Goal: Navigation & Orientation: Find specific page/section

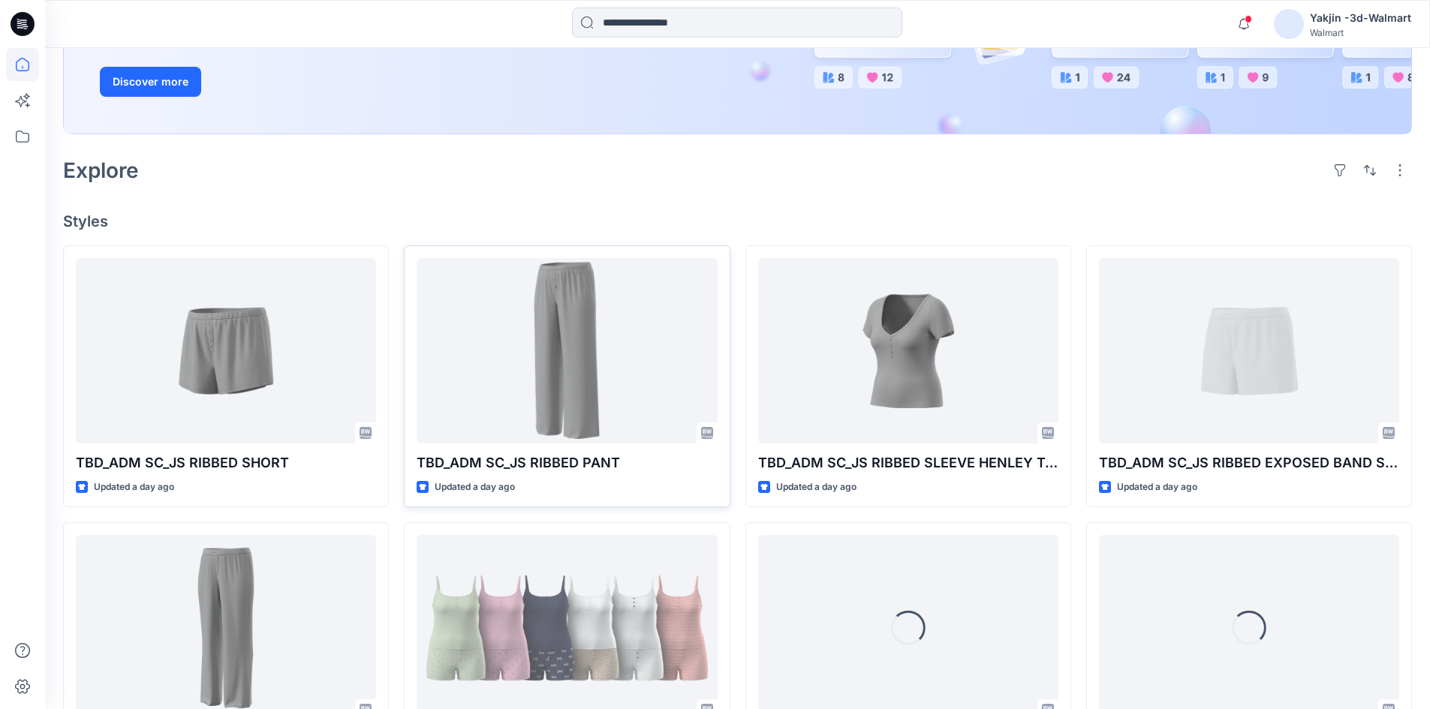
scroll to position [300, 0]
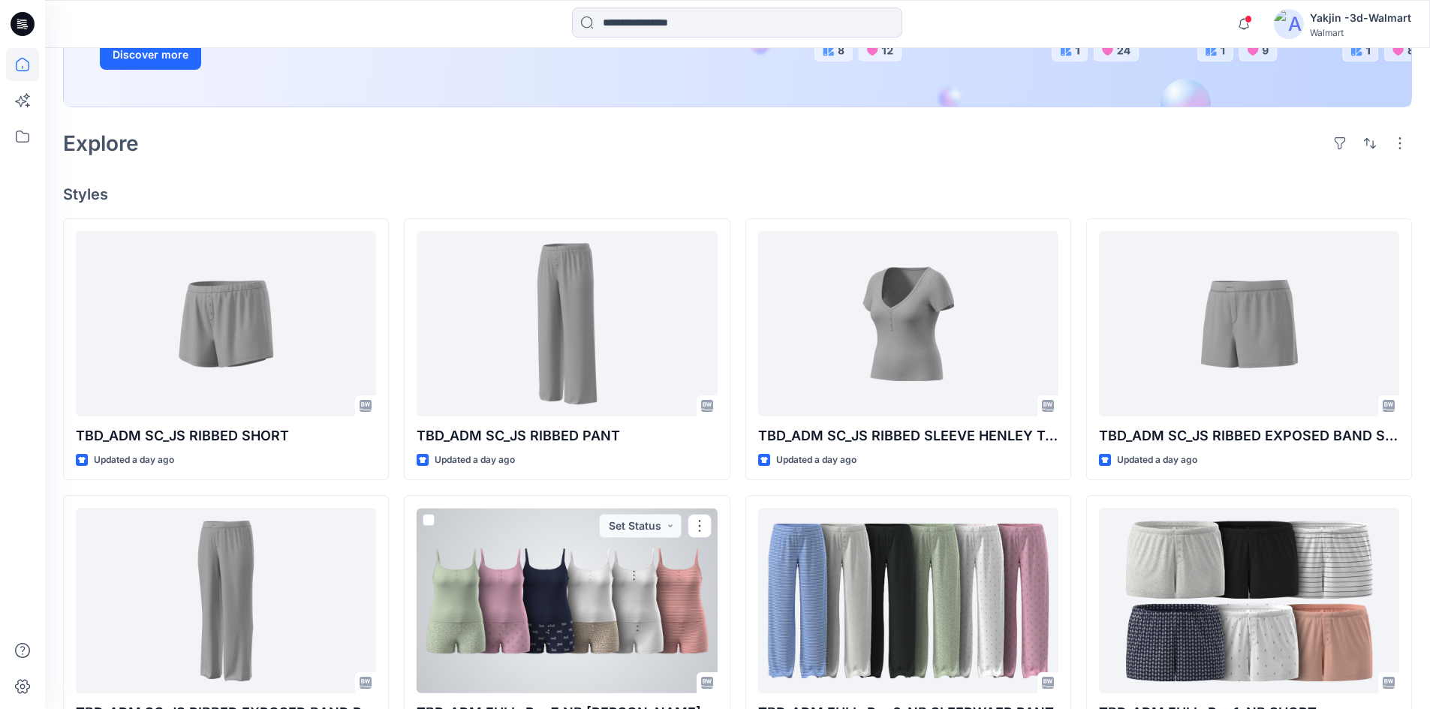
click at [584, 569] on div at bounding box center [567, 600] width 300 height 185
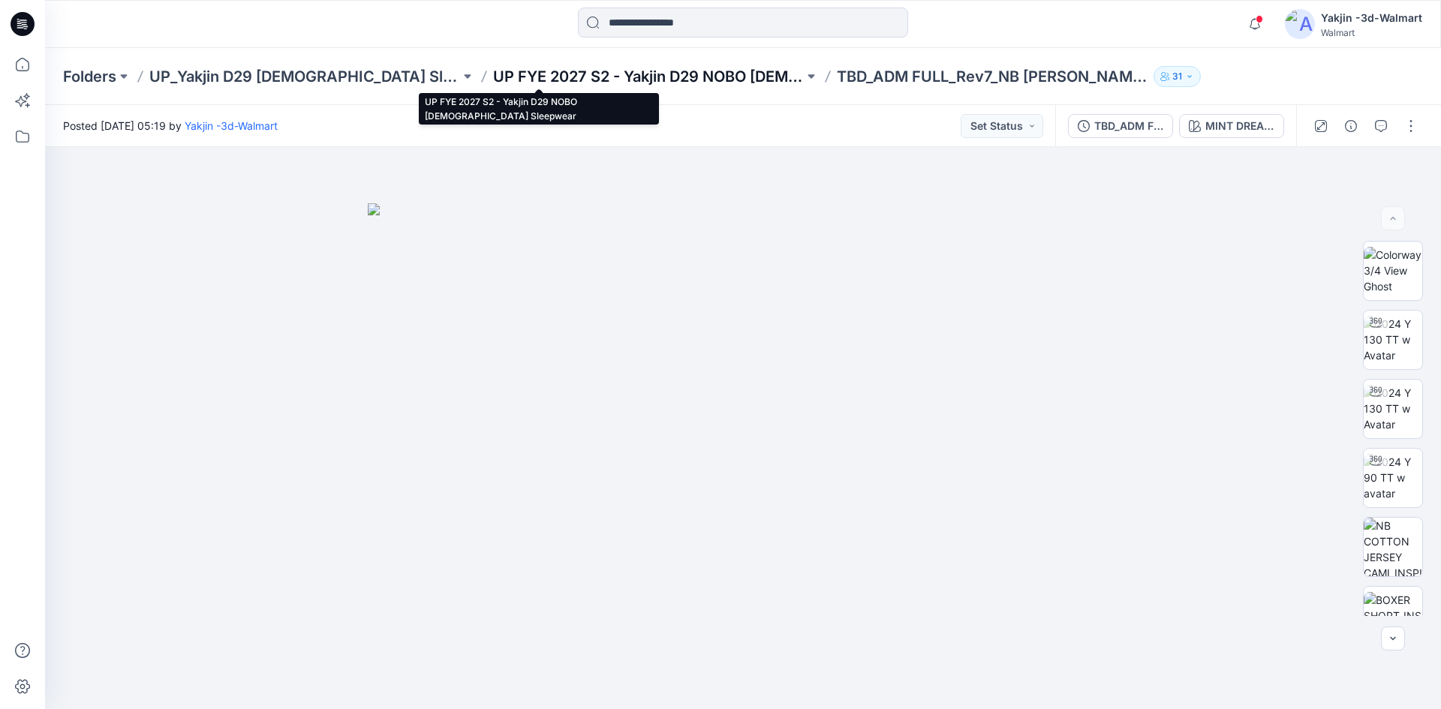
click at [493, 71] on p "UP FYE 2027 S2 - Yakjin D29 NOBO [DEMOGRAPHIC_DATA] Sleepwear" at bounding box center [648, 76] width 311 height 21
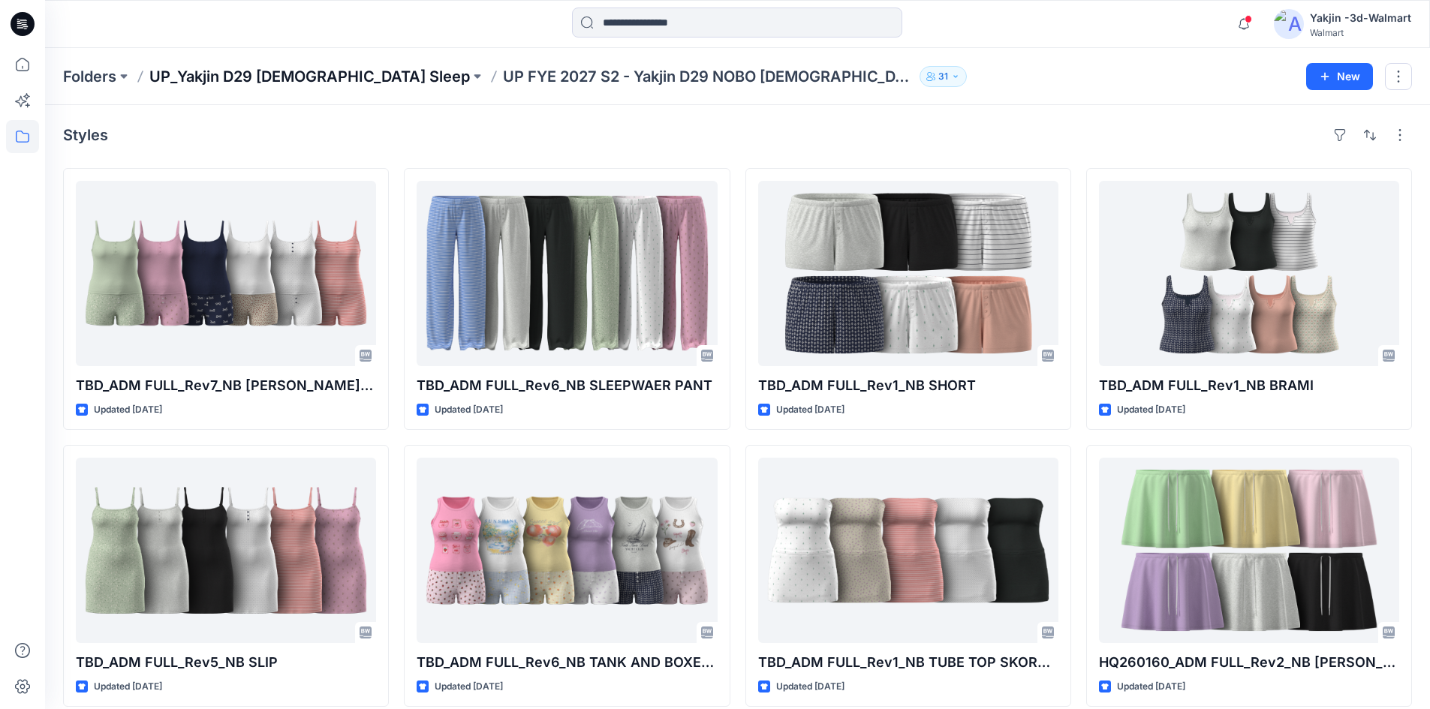
click at [287, 71] on p "UP_Yakjin D29 [DEMOGRAPHIC_DATA] Sleep" at bounding box center [309, 76] width 320 height 21
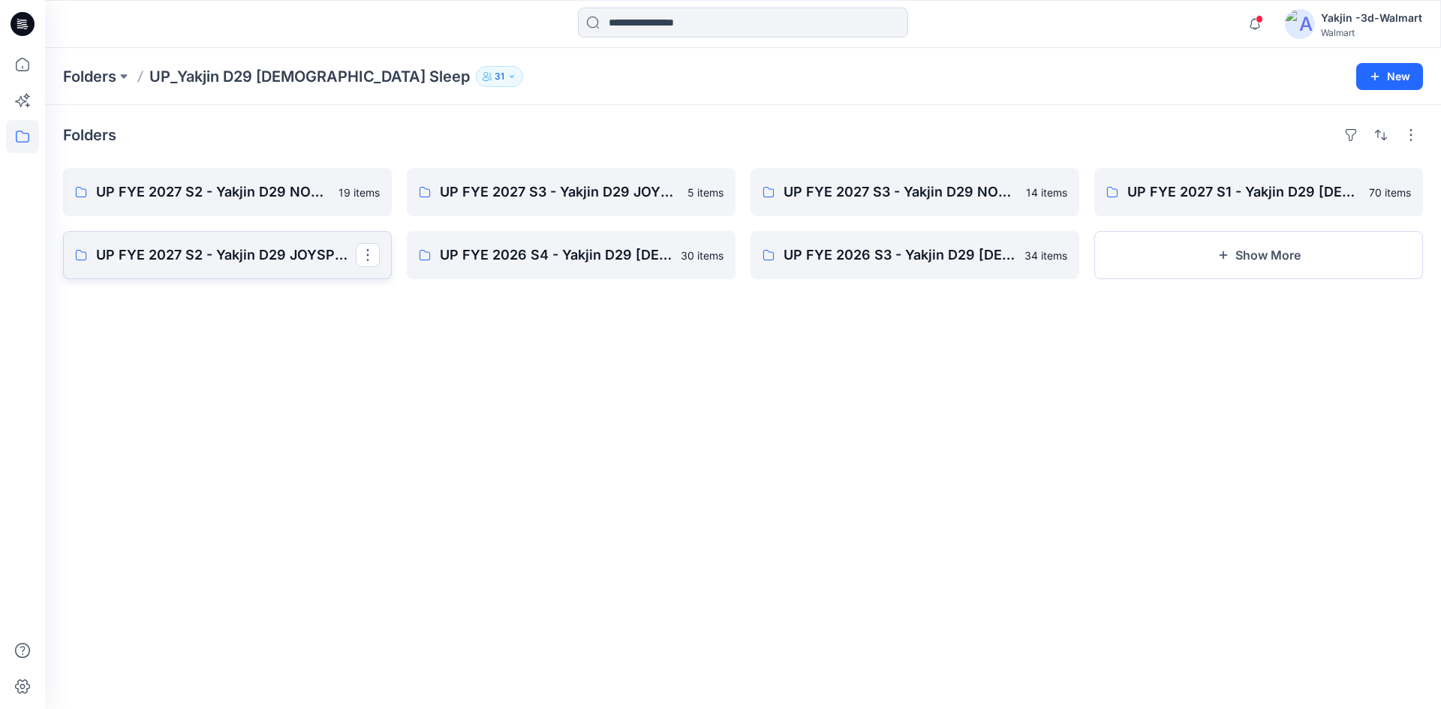
click at [260, 254] on p "UP FYE 2027 S2 - Yakjin D29 JOYSPUN [DEMOGRAPHIC_DATA] Sleepwear" at bounding box center [226, 255] width 260 height 21
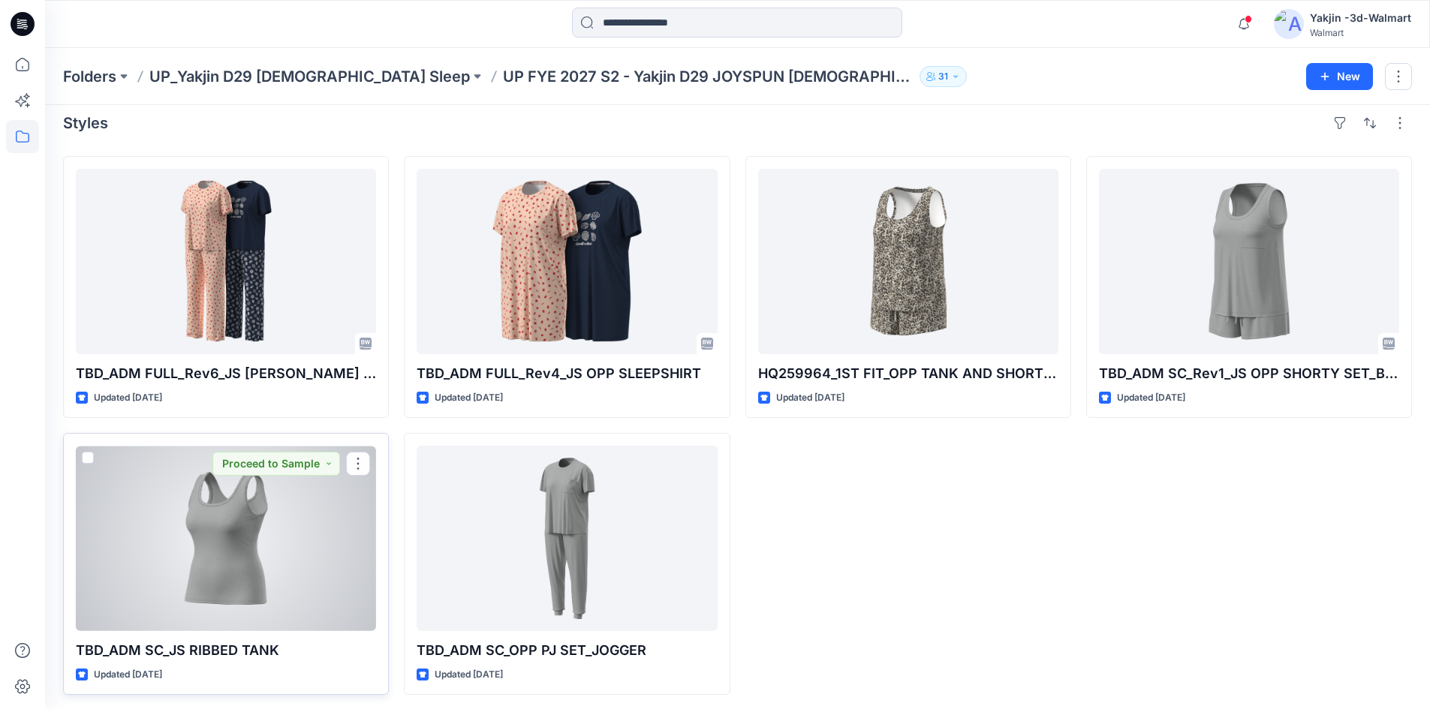
scroll to position [16, 0]
